Goal: Task Accomplishment & Management: Use online tool/utility

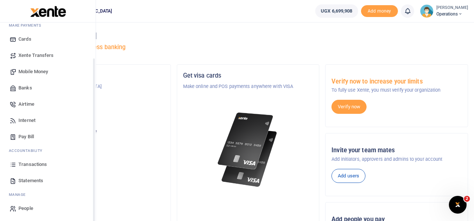
scroll to position [42, 0]
click at [30, 162] on span "Transactions" at bounding box center [32, 162] width 28 height 7
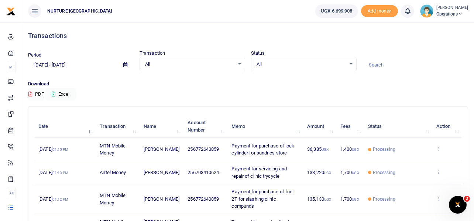
click at [73, 64] on input "[DATE] - [DATE]" at bounding box center [72, 65] width 89 height 13
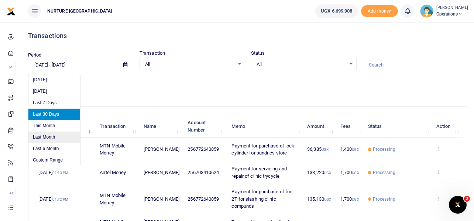
click at [46, 138] on li "Last Month" at bounding box center [54, 136] width 52 height 11
type input "[DATE] - [DATE]"
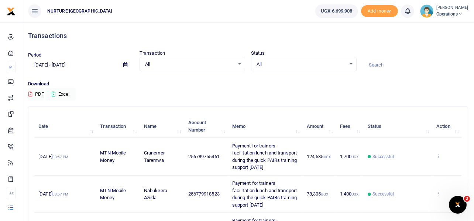
click at [238, 63] on div "All Select an option..." at bounding box center [192, 64] width 105 height 8
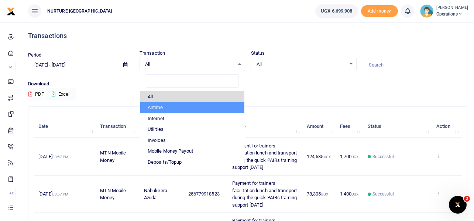
click at [173, 106] on li "Airtime" at bounding box center [192, 107] width 104 height 11
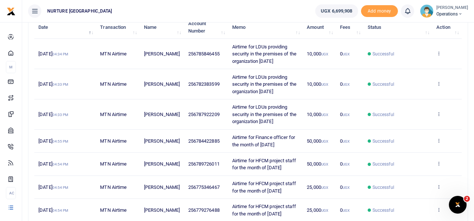
scroll to position [111, 0]
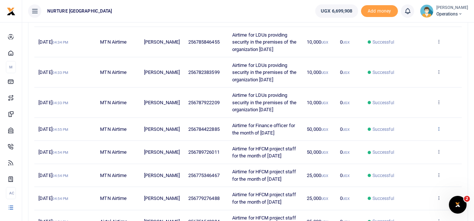
click at [439, 129] on icon at bounding box center [438, 128] width 5 height 5
click at [406, 140] on link "View details" at bounding box center [412, 141] width 58 height 10
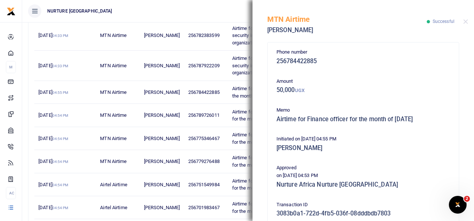
scroll to position [3, 0]
click at [467, 21] on button "Close" at bounding box center [465, 21] width 5 height 5
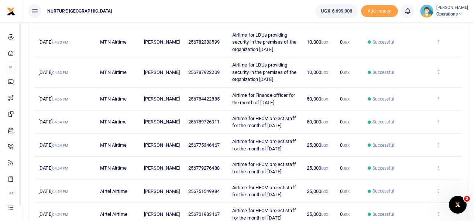
scroll to position [0, 0]
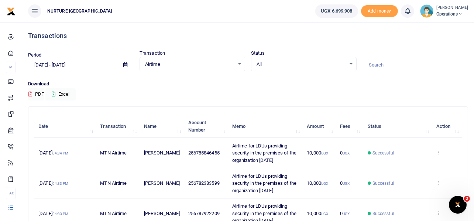
click at [238, 63] on div "Airtime Select an option..." at bounding box center [192, 64] width 105 height 8
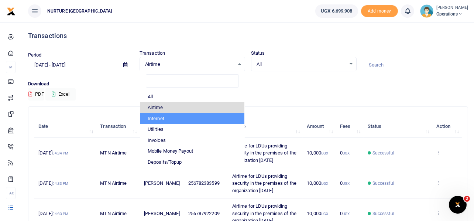
click at [171, 117] on li "Internet" at bounding box center [192, 118] width 104 height 11
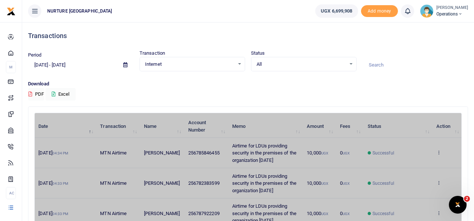
click at [238, 62] on div "Internet Select an option..." at bounding box center [192, 64] width 105 height 8
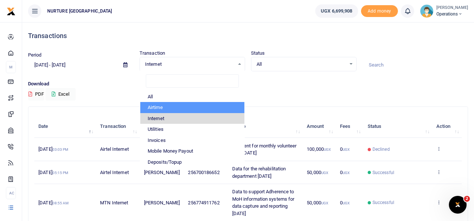
click at [168, 108] on li "Airtime" at bounding box center [192, 107] width 104 height 11
select select "AIRTIME"
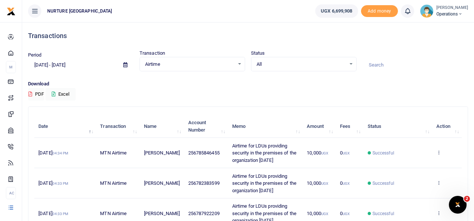
click at [239, 64] on div "Airtime Select an option..." at bounding box center [192, 64] width 105 height 8
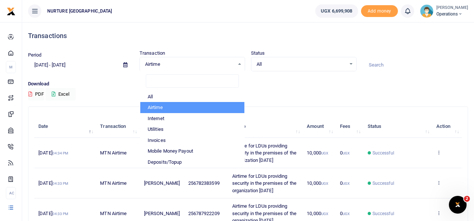
click at [239, 64] on div "Airtime Select an option..." at bounding box center [192, 64] width 105 height 8
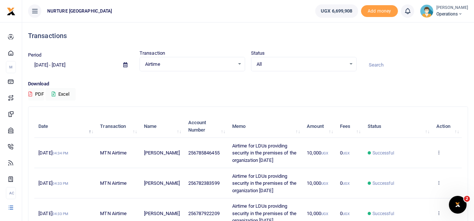
click at [348, 63] on div "All Select an option..." at bounding box center [303, 64] width 105 height 8
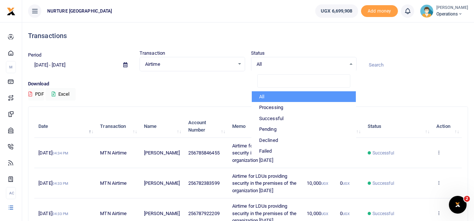
click at [375, 50] on div "Period 08/01/2025 - 08/31/2025 Transaction Airtime Select an option... All Airt…" at bounding box center [248, 60] width 446 height 22
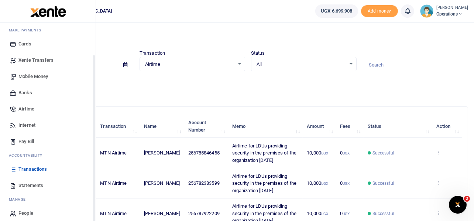
scroll to position [42, 0]
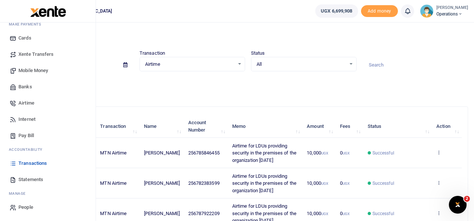
click at [20, 178] on span "Statements" at bounding box center [30, 179] width 25 height 7
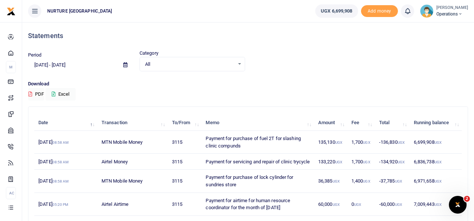
click at [240, 63] on div "All Select an option..." at bounding box center [192, 64] width 105 height 8
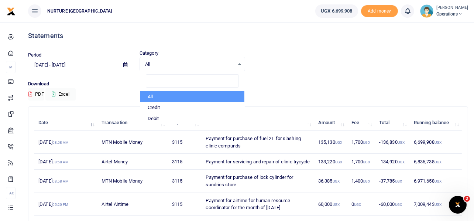
click at [240, 63] on div "All Select an option..." at bounding box center [192, 64] width 105 height 8
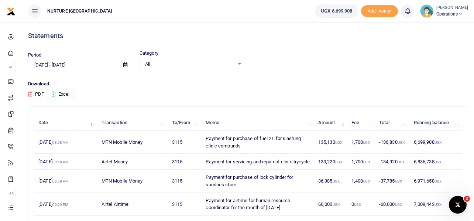
click at [37, 94] on button "PDF" at bounding box center [36, 94] width 16 height 13
click at [70, 68] on input "[DATE] - [DATE]" at bounding box center [72, 65] width 89 height 13
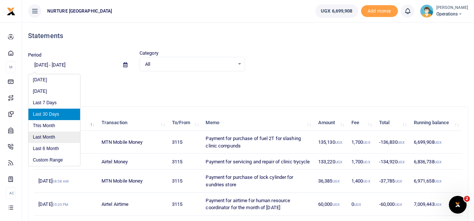
click at [49, 135] on li "Last Month" at bounding box center [54, 136] width 52 height 11
type input "[DATE] - [DATE]"
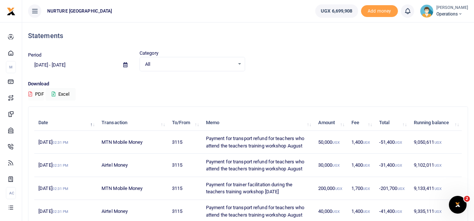
click at [39, 93] on button "PDF" at bounding box center [36, 94] width 16 height 13
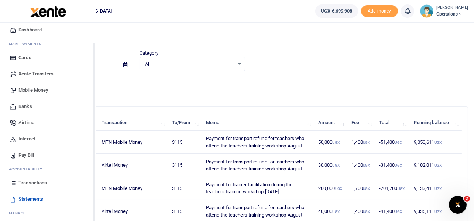
scroll to position [42, 0]
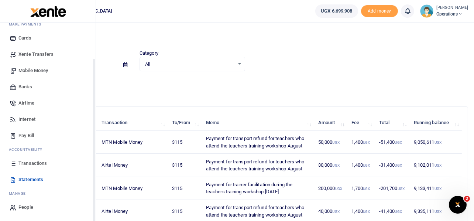
click at [23, 164] on span "Transactions" at bounding box center [32, 162] width 28 height 7
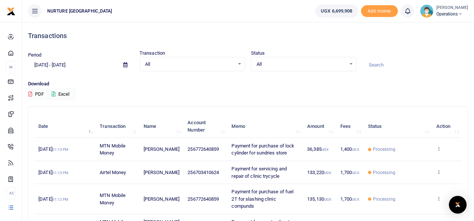
click at [82, 65] on input "[DATE] - [DATE]" at bounding box center [72, 65] width 89 height 13
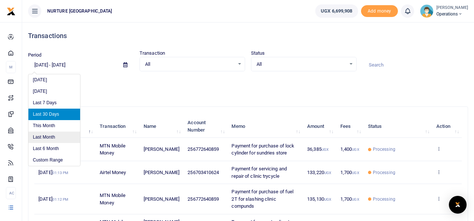
click at [49, 137] on li "Last Month" at bounding box center [54, 136] width 52 height 11
type input "[DATE] - [DATE]"
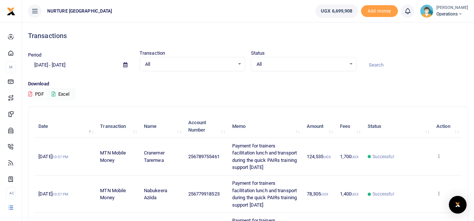
click at [37, 93] on button "PDF" at bounding box center [36, 94] width 16 height 13
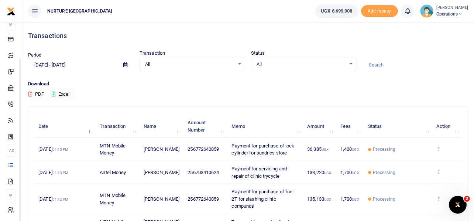
scroll to position [42, 0]
click at [242, 65] on div "All Select an option..." at bounding box center [192, 64] width 105 height 8
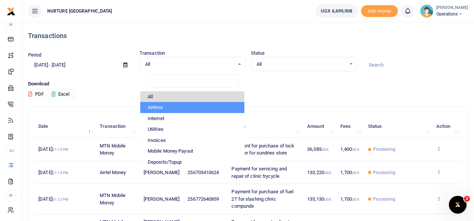
click at [166, 107] on li "Airtime" at bounding box center [192, 107] width 104 height 11
select select "AIRTIME"
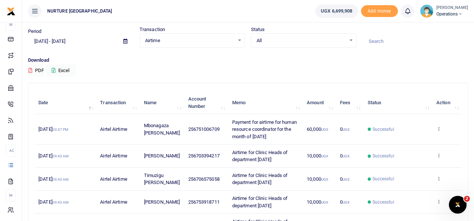
scroll to position [0, 0]
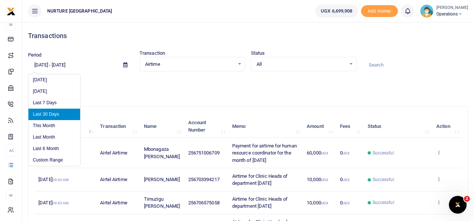
click at [72, 65] on input "[DATE] - [DATE]" at bounding box center [72, 65] width 89 height 13
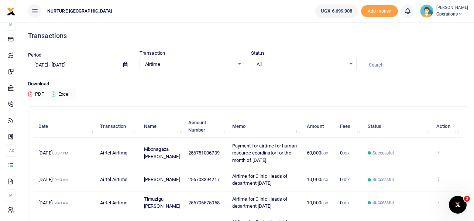
click at [125, 63] on icon at bounding box center [125, 64] width 4 height 5
click at [124, 65] on icon at bounding box center [125, 64] width 4 height 5
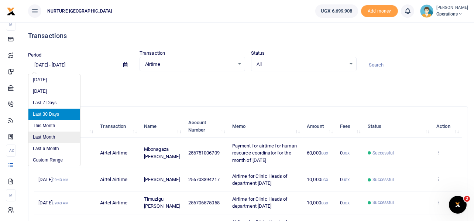
click at [54, 136] on li "Last Month" at bounding box center [54, 136] width 52 height 11
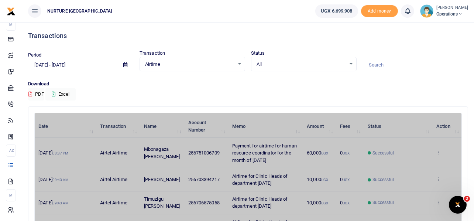
click at [126, 63] on icon at bounding box center [125, 64] width 4 height 5
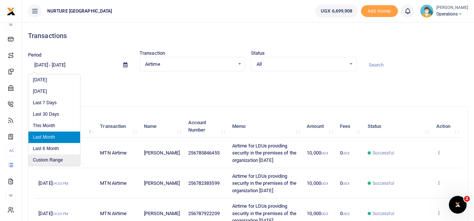
click at [51, 158] on li "Custom Range" at bounding box center [54, 159] width 52 height 11
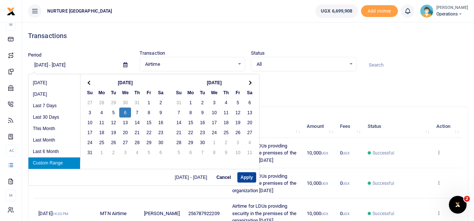
click at [246, 175] on button "Apply" at bounding box center [246, 177] width 19 height 10
type input "08/06/2025 - 08/06/2025"
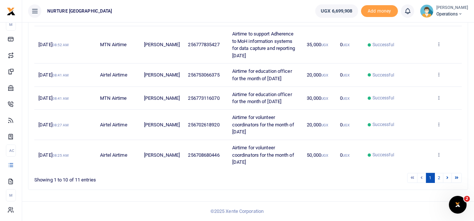
scroll to position [327, 0]
click at [441, 176] on link "2" at bounding box center [438, 178] width 9 height 10
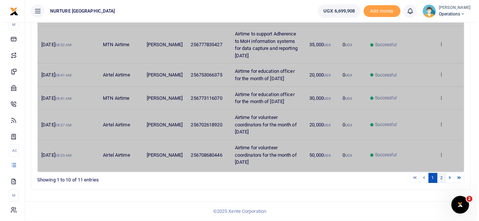
scroll to position [0, 0]
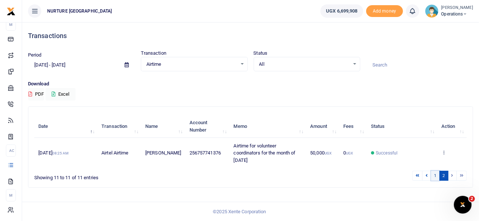
click at [435, 178] on link "1" at bounding box center [436, 176] width 9 height 10
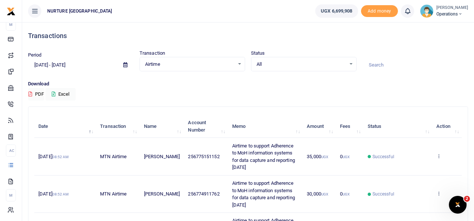
click at [238, 64] on div "Airtime Select an option..." at bounding box center [192, 64] width 105 height 8
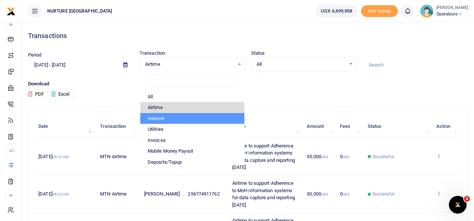
click at [172, 117] on li "Internet" at bounding box center [192, 118] width 104 height 11
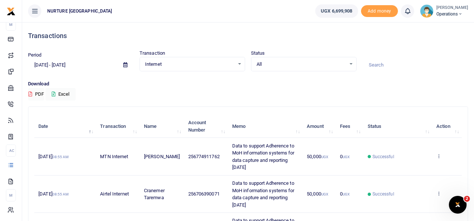
click at [235, 62] on div "Internet Select an option..." at bounding box center [192, 64] width 105 height 8
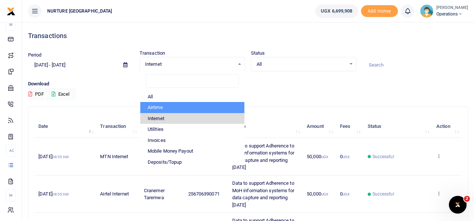
click at [184, 107] on li "Airtime" at bounding box center [192, 107] width 104 height 11
select select "AIRTIME"
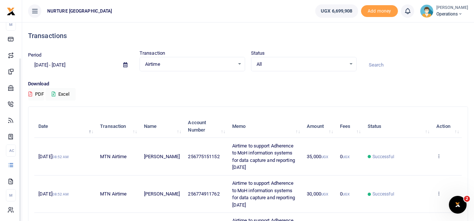
scroll to position [42, 0]
drag, startPoint x: 39, startPoint y: 123, endPoint x: 124, endPoint y: 122, distance: 85.3
click at [124, 122] on tr "Date Transaction Name Account Number Memo Amount Fees Status Action" at bounding box center [247, 126] width 427 height 23
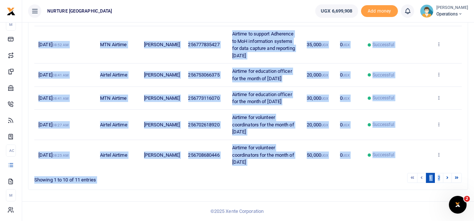
scroll to position [327, 0]
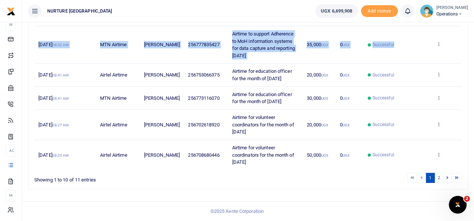
drag, startPoint x: 32, startPoint y: 112, endPoint x: 450, endPoint y: 44, distance: 423.4
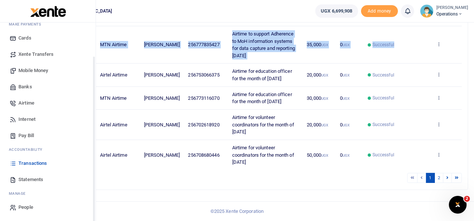
scroll to position [42, 0]
click at [29, 162] on span "Transactions" at bounding box center [32, 162] width 28 height 7
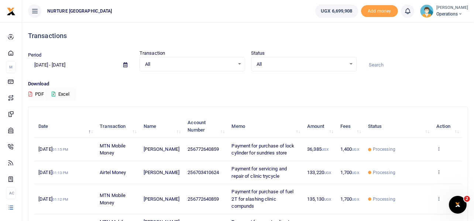
click at [77, 66] on input "[DATE] - [DATE]" at bounding box center [72, 65] width 89 height 13
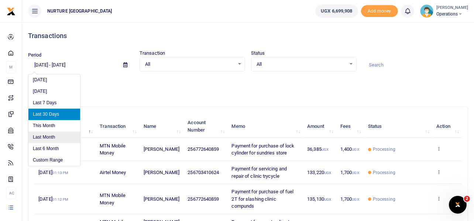
click at [50, 133] on li "Last Month" at bounding box center [54, 136] width 52 height 11
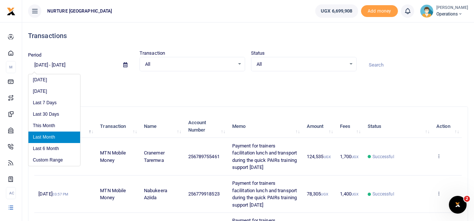
click at [85, 64] on input "[DATE] - [DATE]" at bounding box center [72, 65] width 89 height 13
click at [50, 160] on li "Custom Range" at bounding box center [54, 159] width 52 height 11
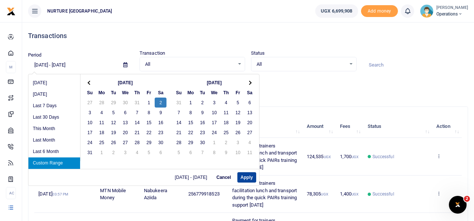
click at [242, 176] on button "Apply" at bounding box center [246, 177] width 19 height 10
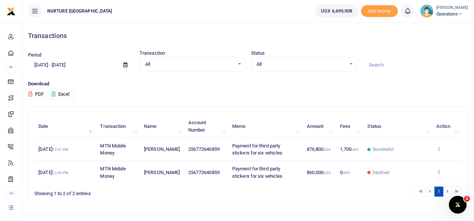
scroll to position [14, 0]
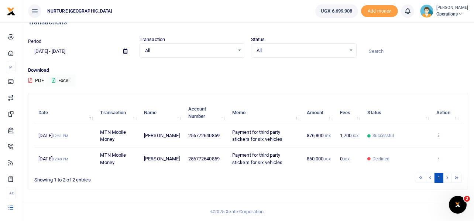
click at [71, 49] on input "08/02/2025 - 08/02/2025" at bounding box center [72, 51] width 89 height 13
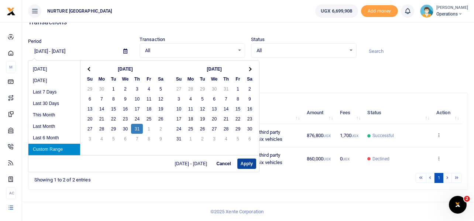
click at [241, 163] on button "Apply" at bounding box center [246, 163] width 19 height 10
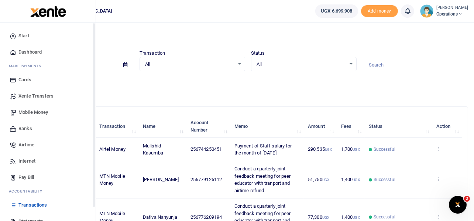
scroll to position [0, 0]
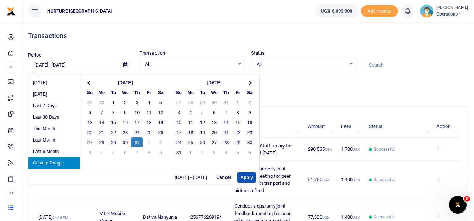
click at [72, 65] on input "07/31/2025 - 07/31/2025" at bounding box center [72, 65] width 89 height 13
click at [48, 105] on li "Last 7 Days" at bounding box center [54, 105] width 52 height 11
type input "09/03/2025 - 09/09/2025"
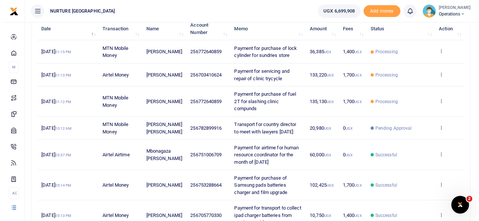
scroll to position [111, 0]
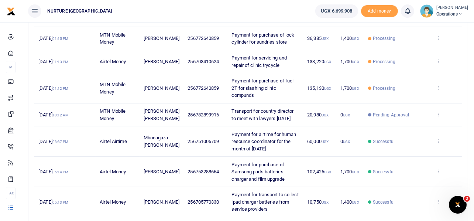
drag, startPoint x: 292, startPoint y: 121, endPoint x: 227, endPoint y: 110, distance: 66.6
click at [227, 110] on td "Transport for country director to meet with lawyers [DATE]" at bounding box center [265, 114] width 76 height 23
copy span "Transport for country director to meet with lawyers [DATE]"
click at [440, 116] on icon at bounding box center [438, 113] width 5 height 5
click at [405, 145] on link "Send again" at bounding box center [412, 146] width 58 height 10
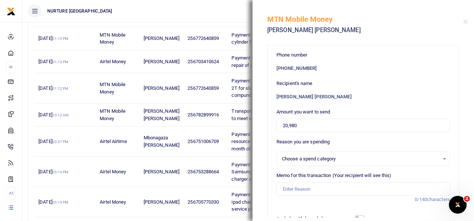
select select
click at [304, 126] on input "20,980" at bounding box center [362, 125] width 173 height 14
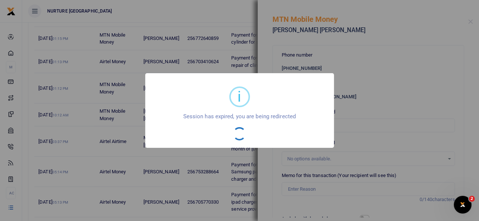
drag, startPoint x: 175, startPoint y: 63, endPoint x: 97, endPoint y: 4, distance: 98.3
click at [163, 46] on div "i × Session has expired, you are being redirected OK No Cancel" at bounding box center [239, 110] width 479 height 221
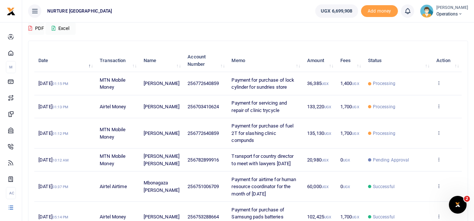
scroll to position [73, 0]
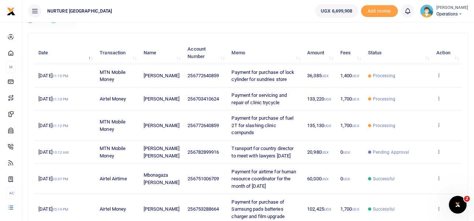
click at [439, 154] on icon at bounding box center [438, 151] width 5 height 5
click at [412, 182] on link "Send again" at bounding box center [412, 184] width 58 height 10
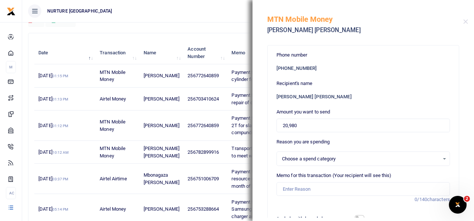
select select
click at [303, 125] on input "20,980" at bounding box center [362, 125] width 173 height 14
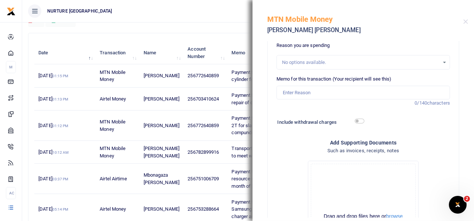
scroll to position [111, 0]
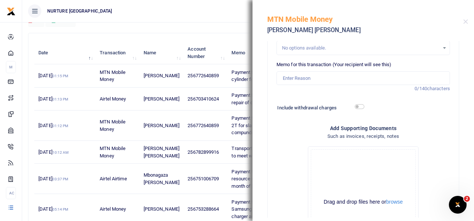
type input "20,000"
click at [306, 78] on input "Memo for this transaction (Your recipient will see this)" at bounding box center [362, 78] width 173 height 14
paste input "Transport for country director to meet with lawyers [DATE]"
drag, startPoint x: 374, startPoint y: 76, endPoint x: 392, endPoint y: 79, distance: 17.9
click at [392, 79] on input "Transport for country director to meet with lawyers [DATE]" at bounding box center [362, 78] width 173 height 14
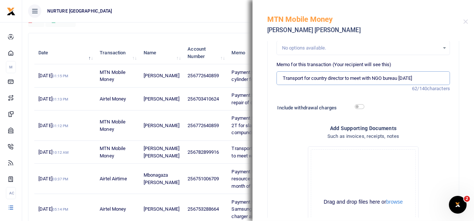
type input "Transport for country director to meet with NGO bureau [DATE]"
click at [359, 106] on input "checkbox" at bounding box center [360, 106] width 10 height 5
checkbox input "true"
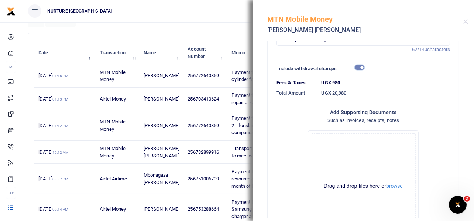
scroll to position [214, 0]
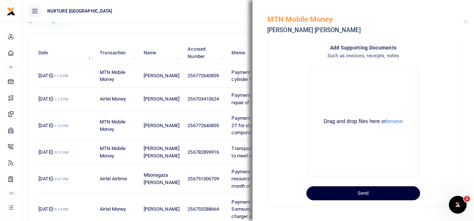
click at [372, 191] on button "Send" at bounding box center [363, 193] width 114 height 14
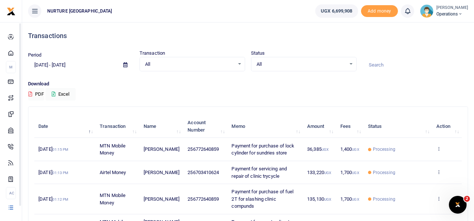
click at [81, 62] on input "[DATE] - [DATE]" at bounding box center [72, 65] width 89 height 13
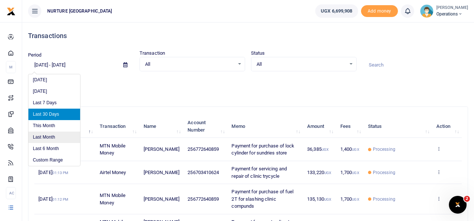
click at [47, 138] on li "Last Month" at bounding box center [54, 136] width 52 height 11
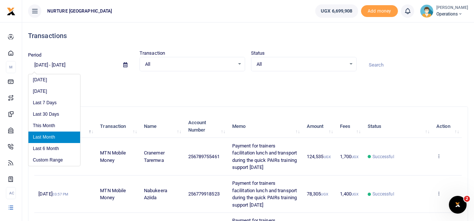
click at [76, 63] on input "[DATE] - [DATE]" at bounding box center [72, 65] width 89 height 13
click at [51, 159] on li "Custom Range" at bounding box center [54, 159] width 52 height 11
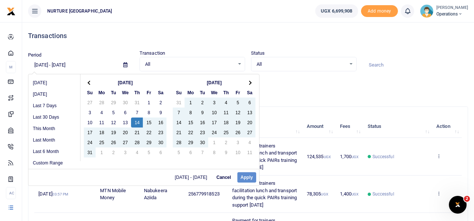
click at [244, 178] on div "[DATE] - [DATE] Cancel Apply" at bounding box center [143, 177] width 231 height 17
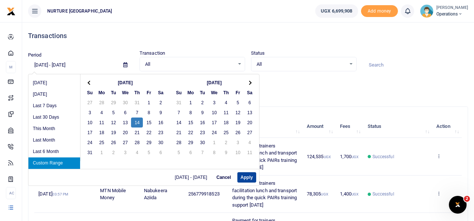
click at [247, 175] on button "Apply" at bounding box center [246, 177] width 19 height 10
type input "[DATE] - [DATE]"
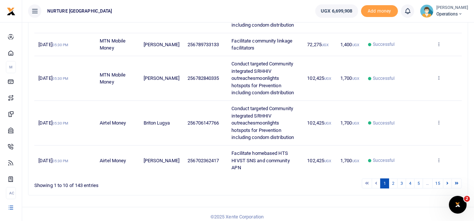
scroll to position [377, 0]
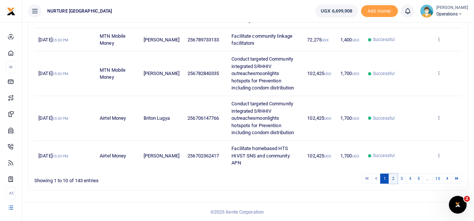
click at [392, 177] on link "2" at bounding box center [393, 178] width 9 height 10
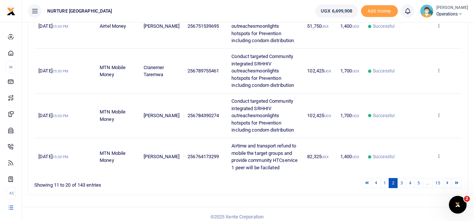
scroll to position [384, 0]
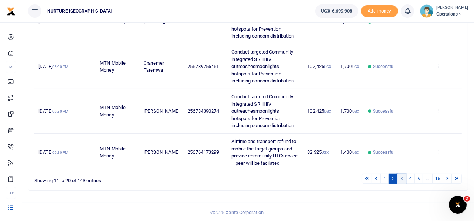
click at [401, 177] on link "3" at bounding box center [401, 178] width 9 height 10
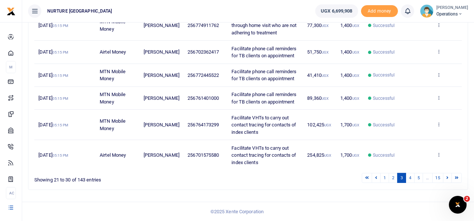
scroll to position [276, 0]
click at [409, 178] on link "4" at bounding box center [410, 178] width 9 height 10
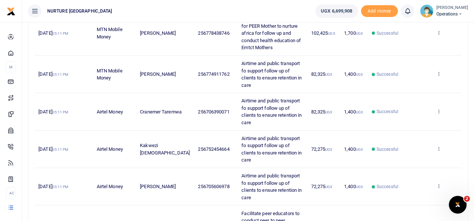
scroll to position [305, 0]
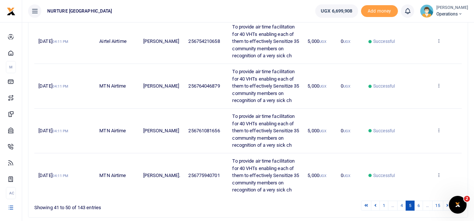
scroll to position [363, 0]
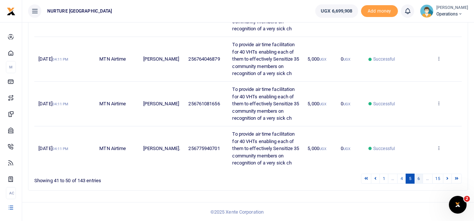
click at [418, 180] on link "6" at bounding box center [418, 178] width 9 height 10
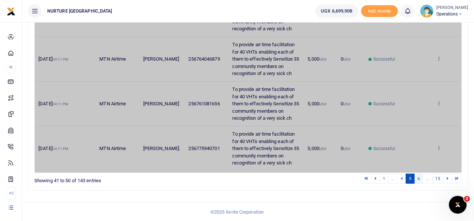
click at [422, 176] on link "6" at bounding box center [418, 178] width 9 height 10
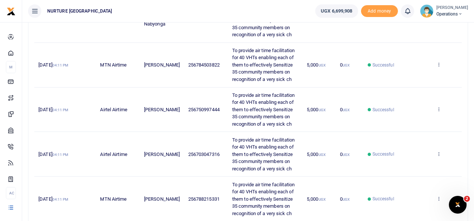
scroll to position [413, 0]
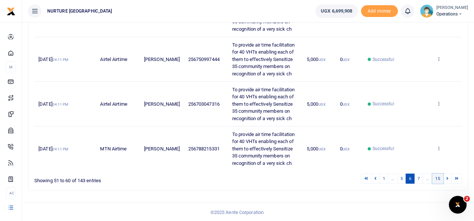
click at [437, 176] on link "15" at bounding box center [437, 178] width 11 height 10
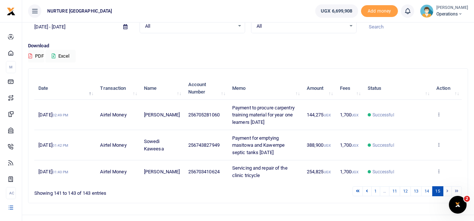
scroll to position [51, 0]
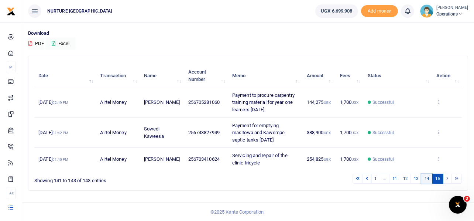
click at [426, 179] on link "14" at bounding box center [426, 178] width 11 height 10
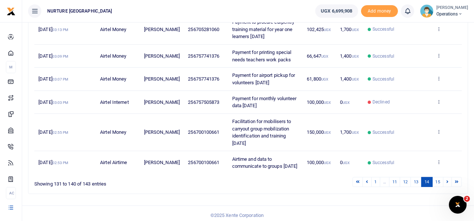
scroll to position [276, 0]
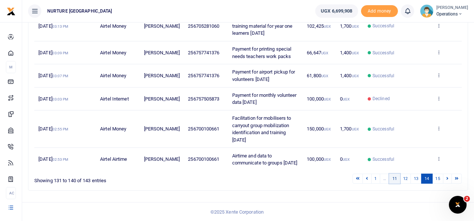
click at [396, 177] on link "11" at bounding box center [394, 178] width 11 height 10
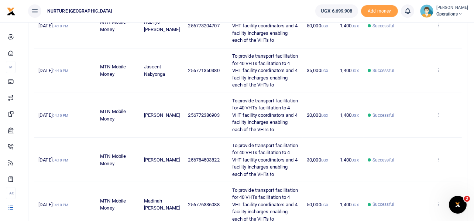
scroll to position [413, 0]
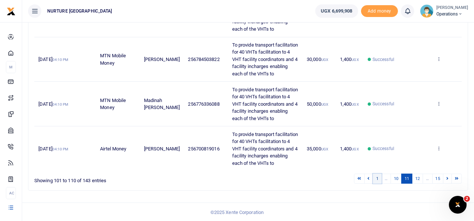
click at [377, 176] on link "1" at bounding box center [377, 178] width 9 height 10
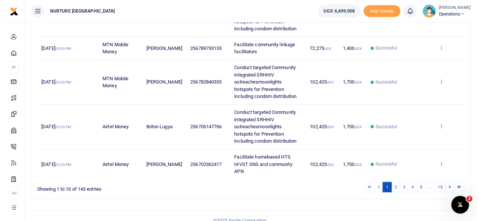
scroll to position [377, 0]
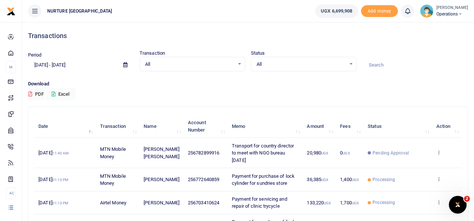
click at [75, 65] on input "[DATE] - [DATE]" at bounding box center [72, 65] width 89 height 13
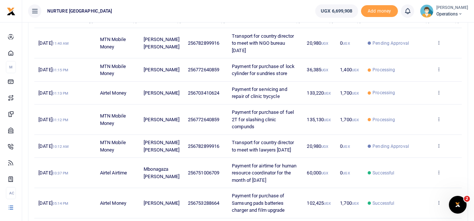
scroll to position [111, 0]
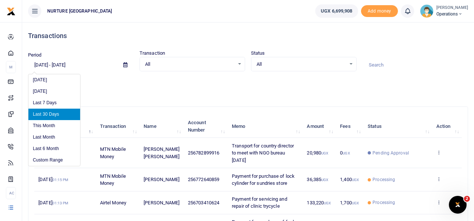
click at [69, 66] on input "[DATE] - [DATE]" at bounding box center [72, 65] width 89 height 13
click at [49, 135] on li "Last Month" at bounding box center [54, 136] width 52 height 11
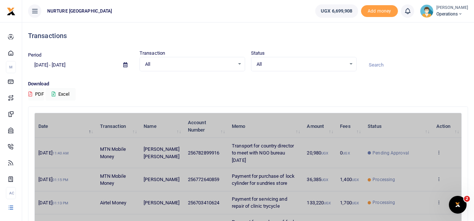
click at [122, 64] on span at bounding box center [125, 65] width 17 height 13
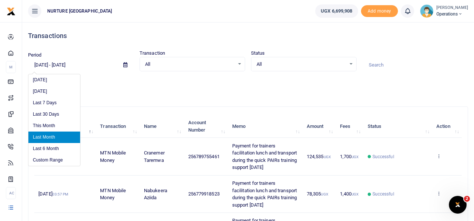
click at [75, 63] on input "[DATE] - [DATE]" at bounding box center [72, 65] width 89 height 13
click at [52, 160] on li "Custom Range" at bounding box center [54, 159] width 52 height 11
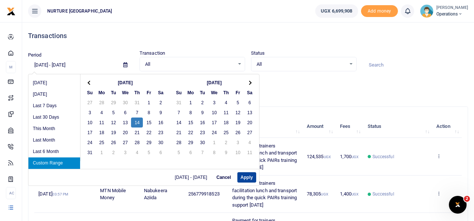
click at [247, 176] on button "Apply" at bounding box center [246, 177] width 19 height 10
type input "[DATE] - [DATE]"
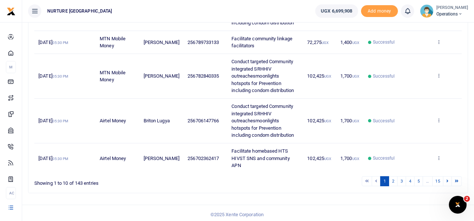
scroll to position [377, 0]
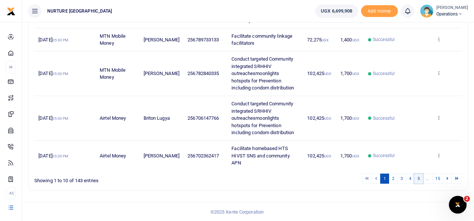
click at [419, 176] on link "5" at bounding box center [418, 178] width 9 height 10
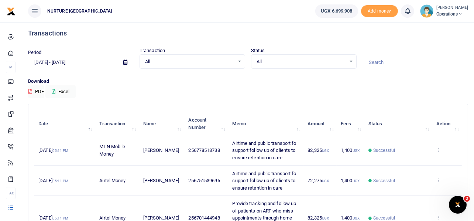
scroll to position [0, 0]
